Goal: Check status

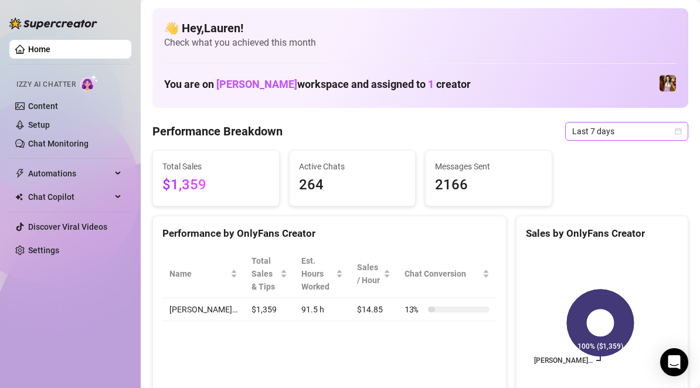
click at [675, 131] on icon "calendar" at bounding box center [678, 131] width 6 height 6
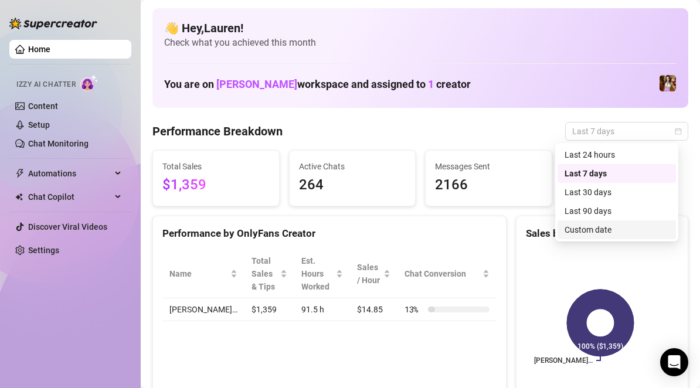
click at [618, 227] on div "Custom date" at bounding box center [617, 229] width 104 height 13
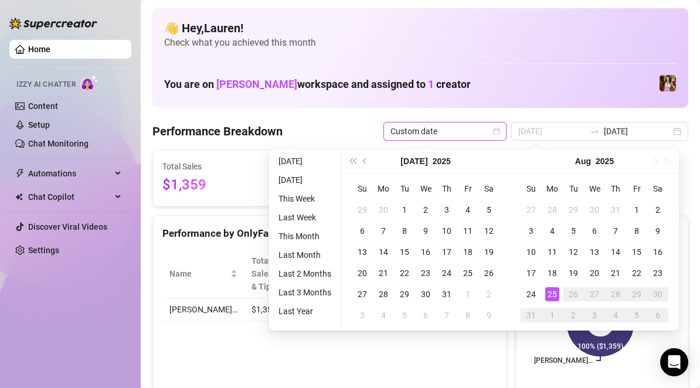
type input "[DATE]"
click at [553, 292] on div "25" at bounding box center [552, 294] width 14 height 14
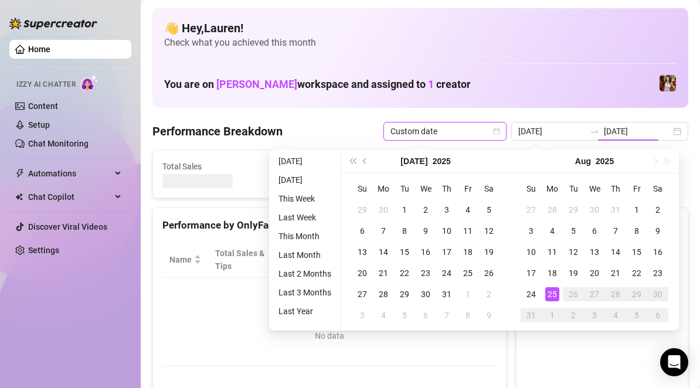
type input "[DATE]"
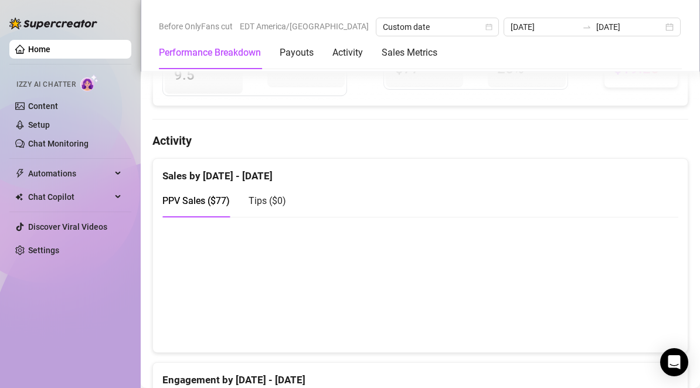
scroll to position [528, 0]
